Goal: Communication & Community: Answer question/provide support

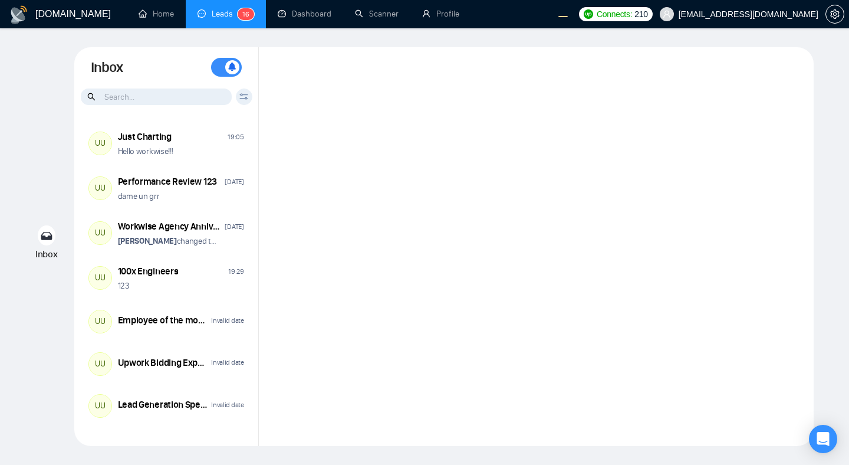
click at [502, 176] on div at bounding box center [536, 246] width 555 height 399
click at [451, 242] on div at bounding box center [536, 246] width 555 height 399
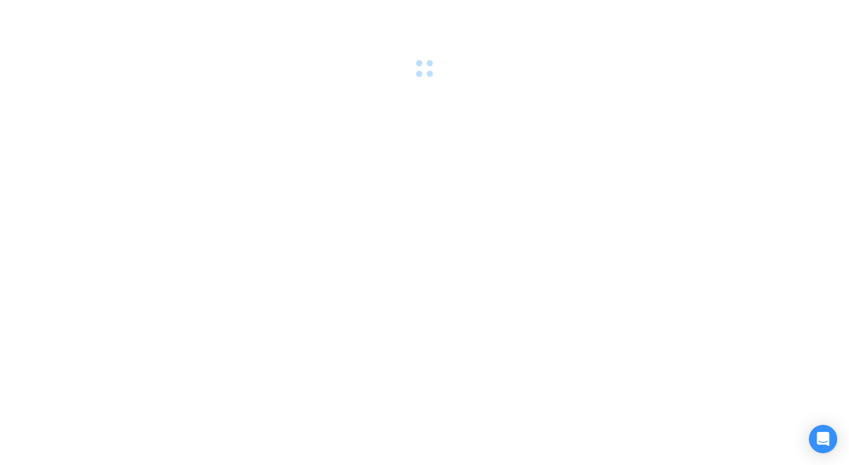
click at [294, 235] on div at bounding box center [424, 232] width 849 height 465
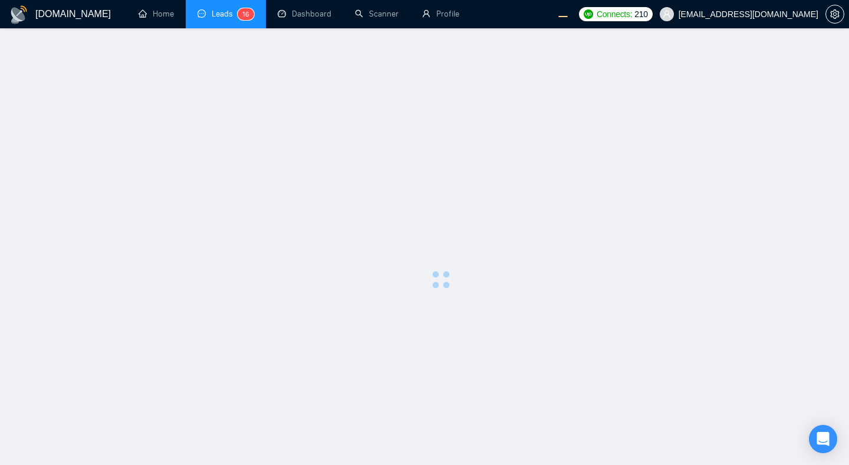
click at [764, 231] on div at bounding box center [441, 279] width 779 height 465
click at [700, 172] on main at bounding box center [425, 246] width 812 height 399
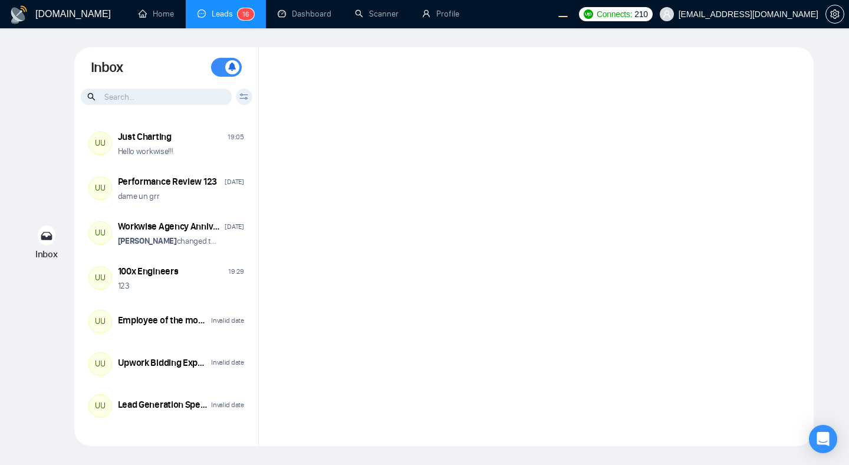
click at [458, 250] on div at bounding box center [536, 246] width 555 height 399
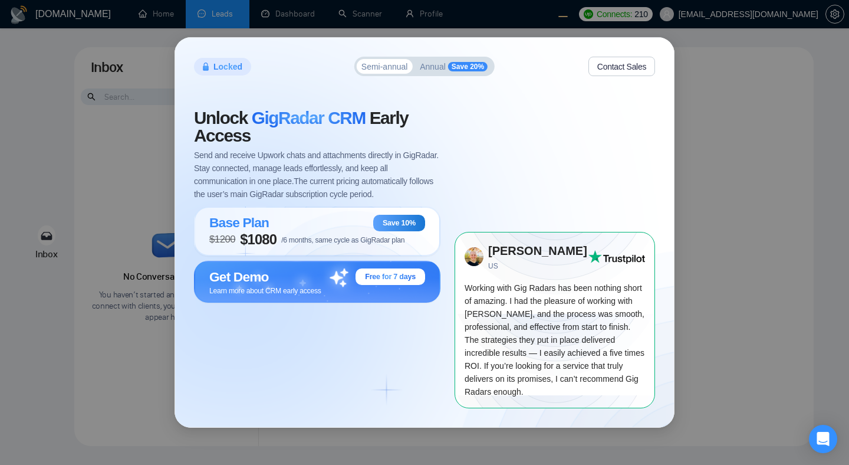
click at [434, 68] on span "Annual" at bounding box center [433, 67] width 26 height 8
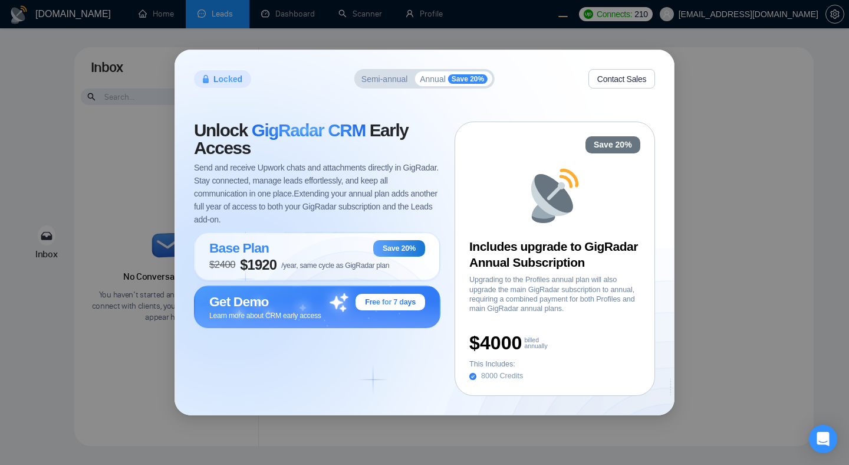
click at [381, 81] on span "Semi-annual" at bounding box center [385, 79] width 47 height 8
